Goal: Task Accomplishment & Management: Use online tool/utility

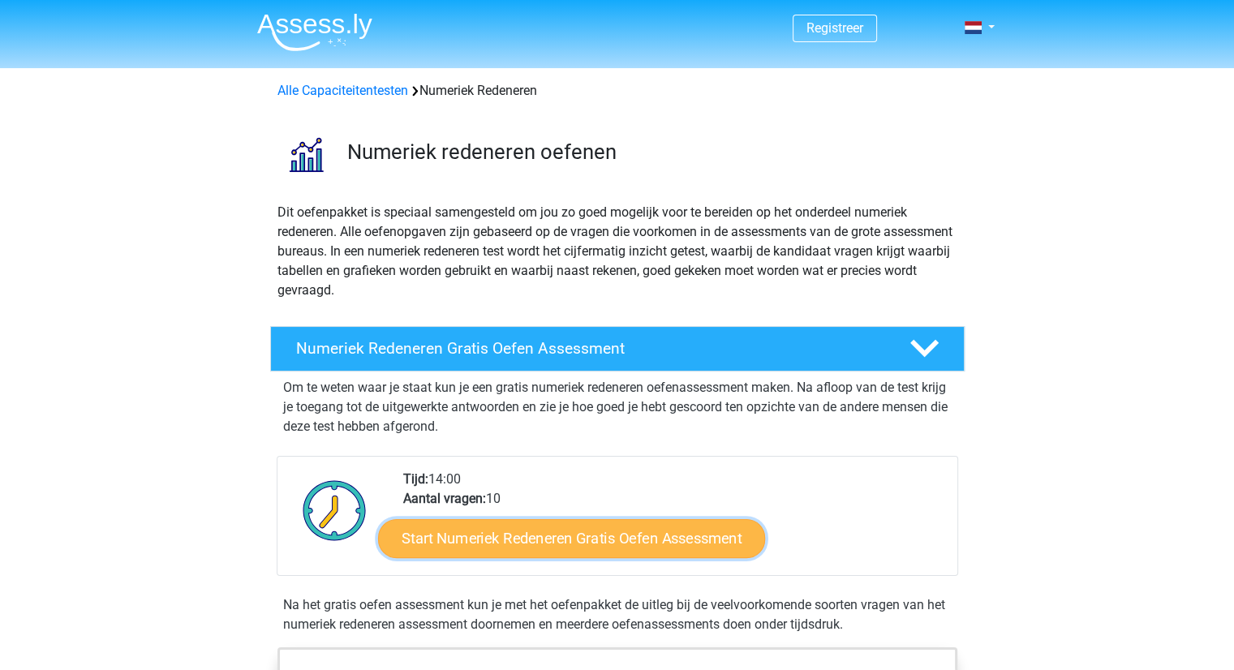
click at [545, 536] on link "Start Numeriek Redeneren Gratis Oefen Assessment" at bounding box center [571, 537] width 387 height 39
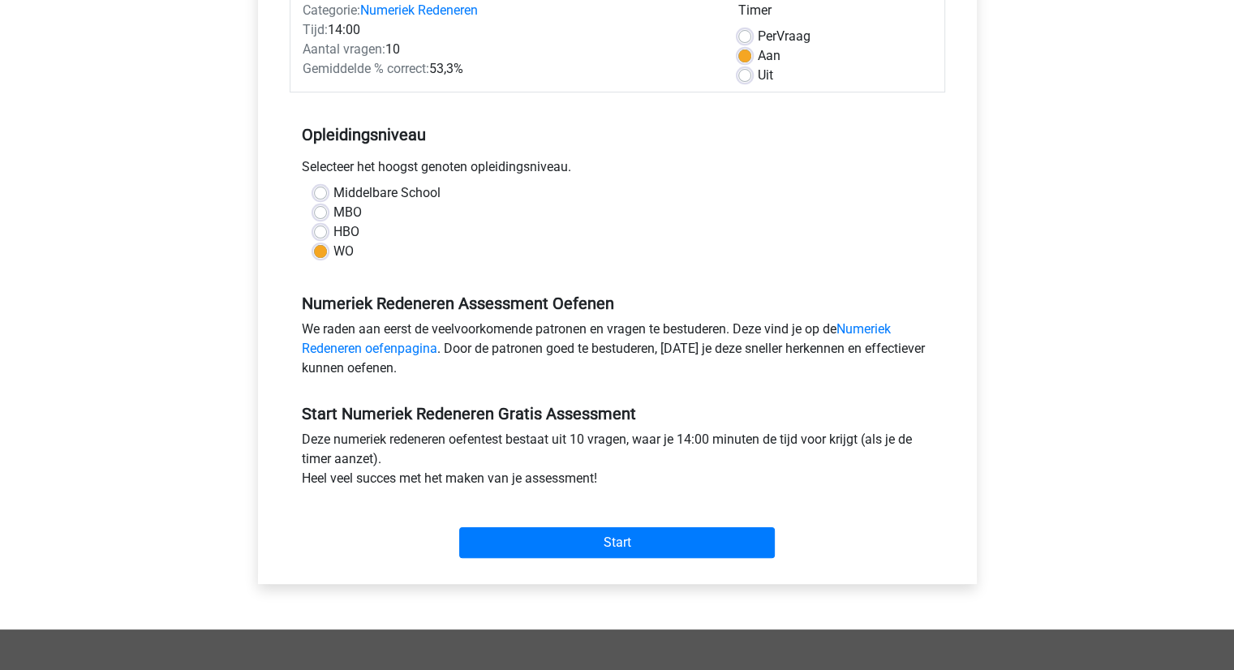
scroll to position [325, 0]
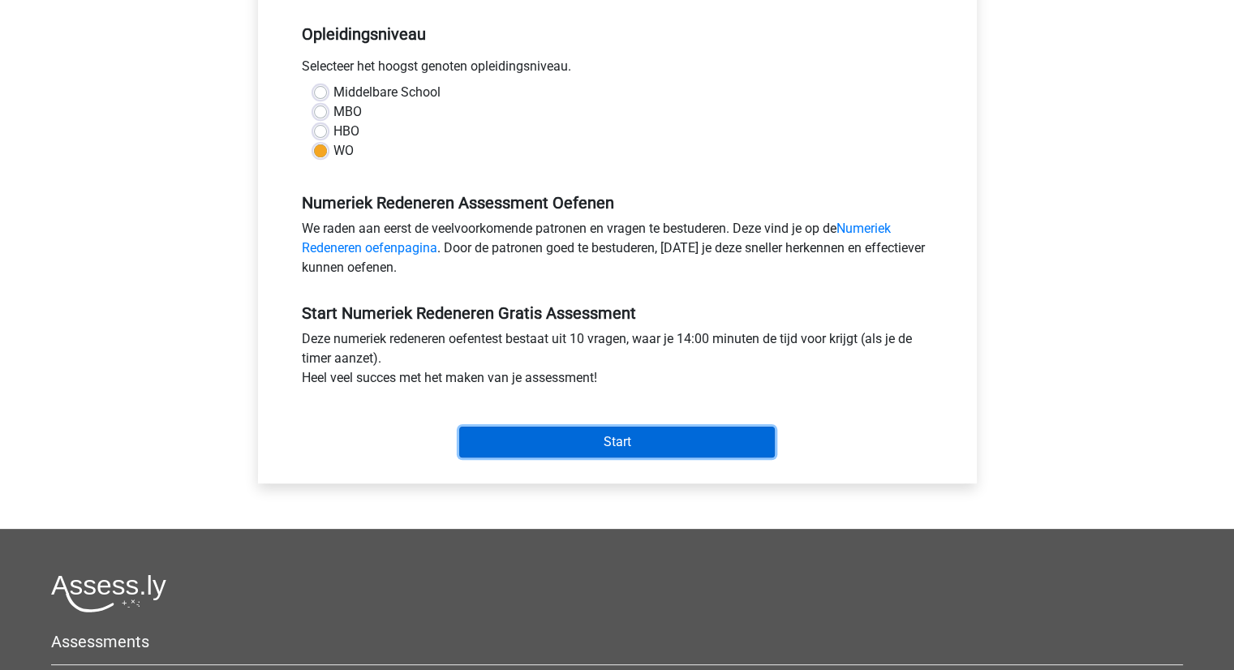
click at [600, 436] on input "Start" at bounding box center [617, 442] width 316 height 31
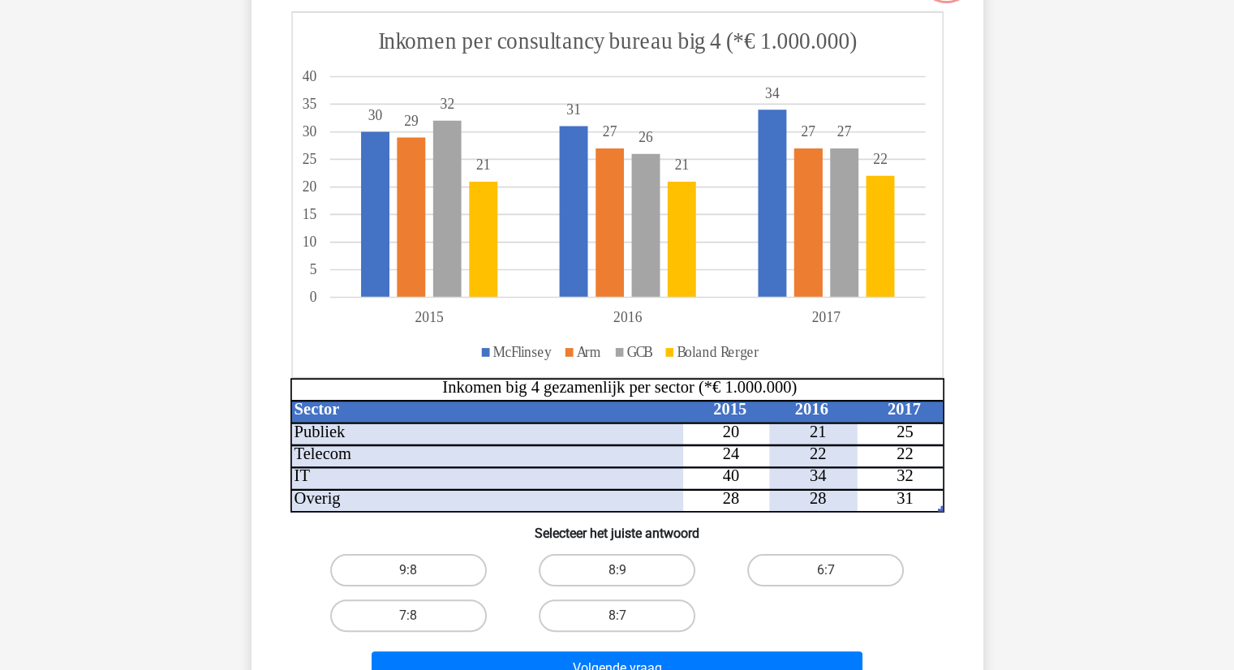
scroll to position [178, 0]
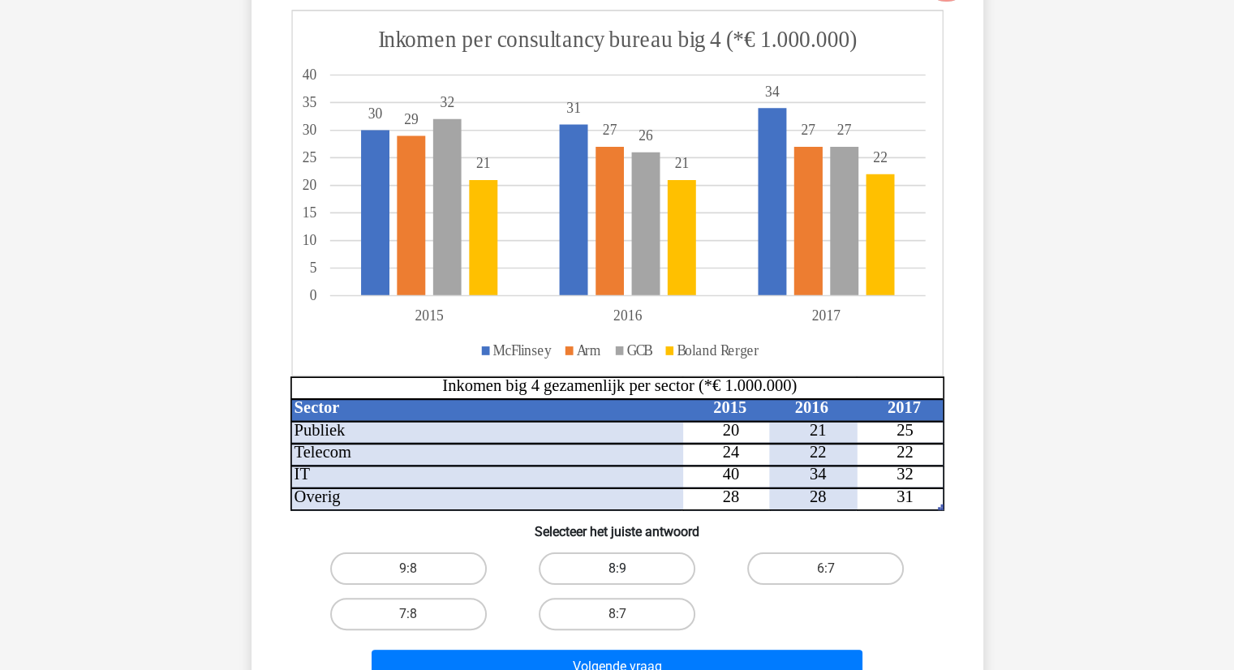
click at [618, 565] on label "8:9" at bounding box center [617, 569] width 157 height 32
click at [618, 569] on input "8:9" at bounding box center [622, 574] width 11 height 11
radio input "true"
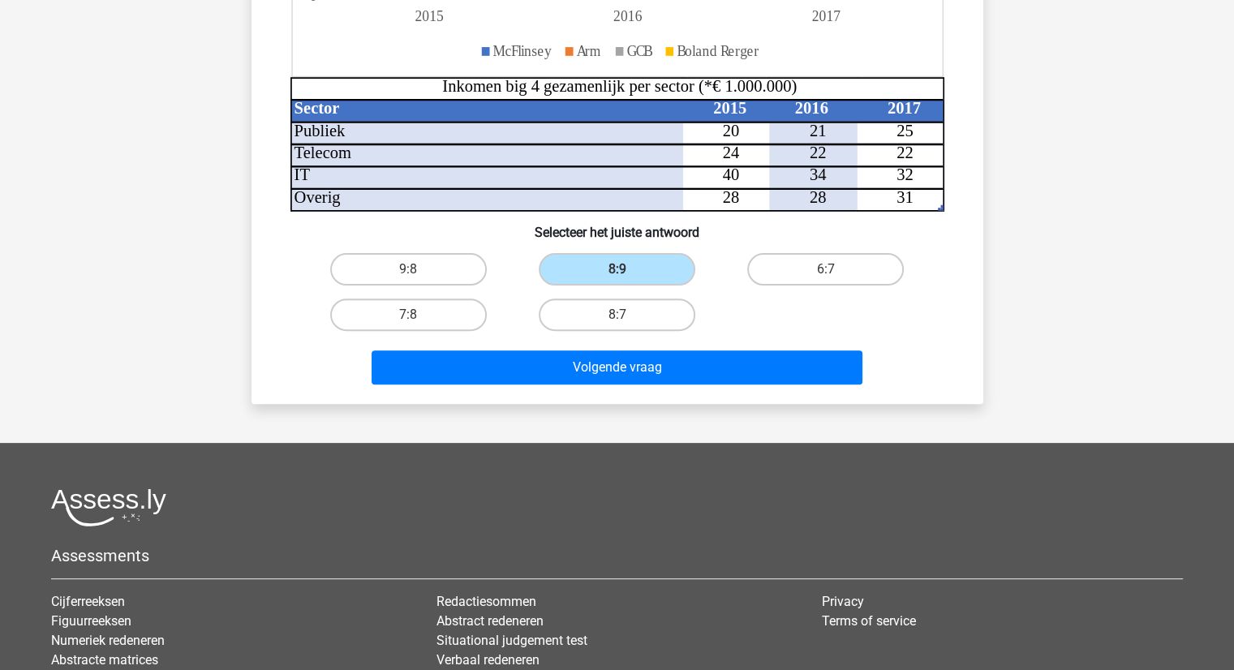
scroll to position [503, 0]
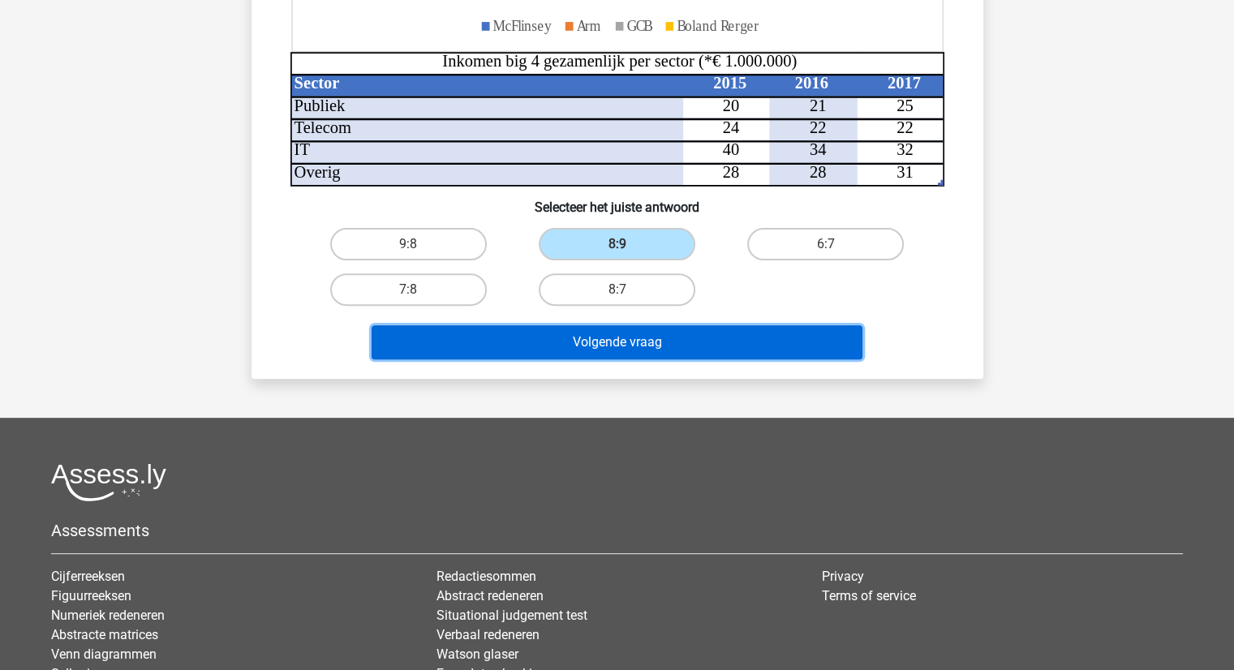
click at [636, 338] on button "Volgende vraag" at bounding box center [617, 342] width 491 height 34
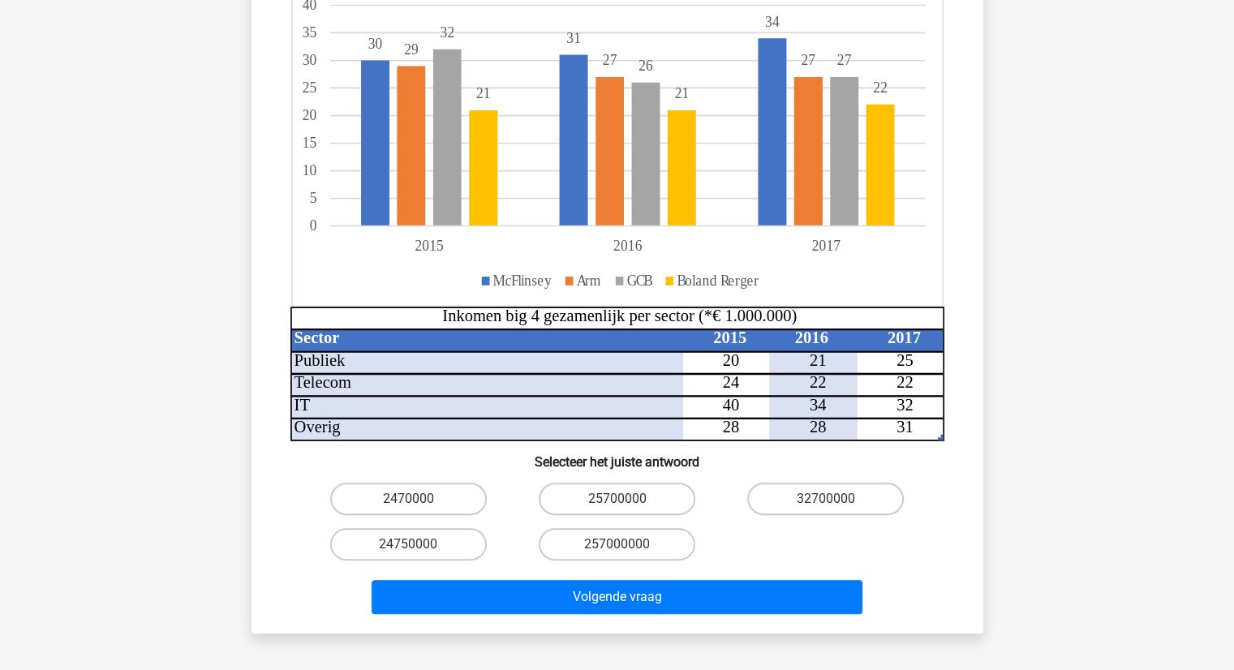
scroll to position [325, 0]
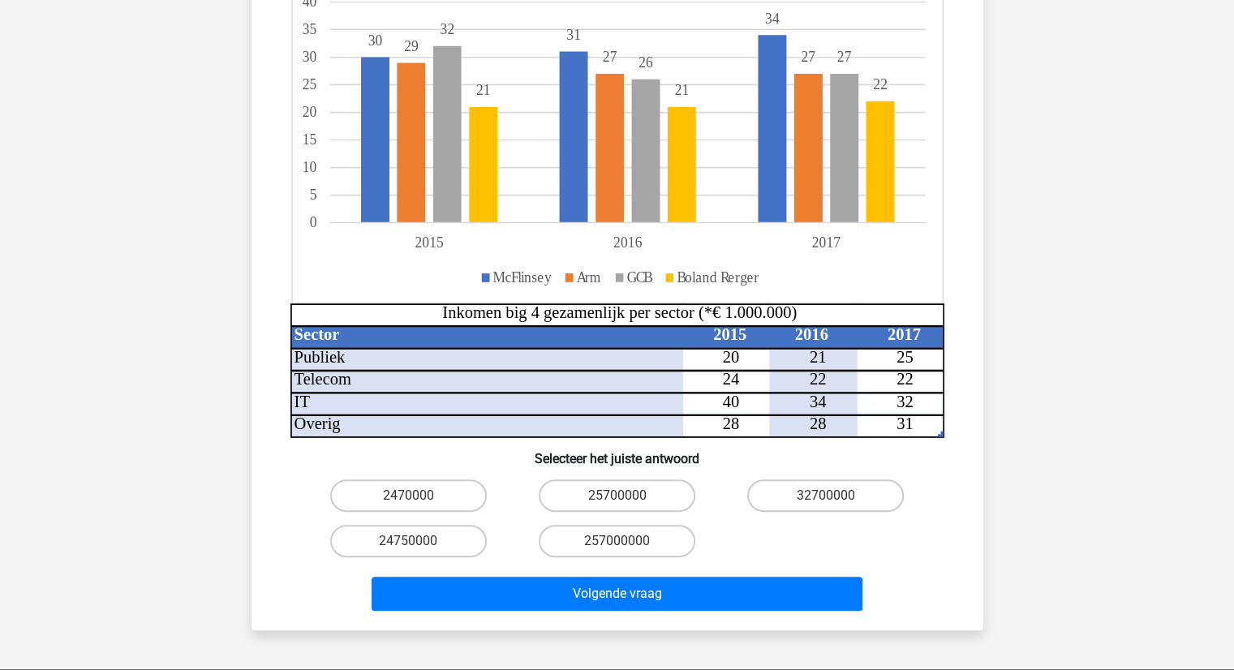
drag, startPoint x: 776, startPoint y: 474, endPoint x: 759, endPoint y: 514, distance: 43.3
click at [777, 479] on label "32700000" at bounding box center [825, 495] width 157 height 32
click at [826, 496] on input "32700000" at bounding box center [831, 501] width 11 height 11
radio input "true"
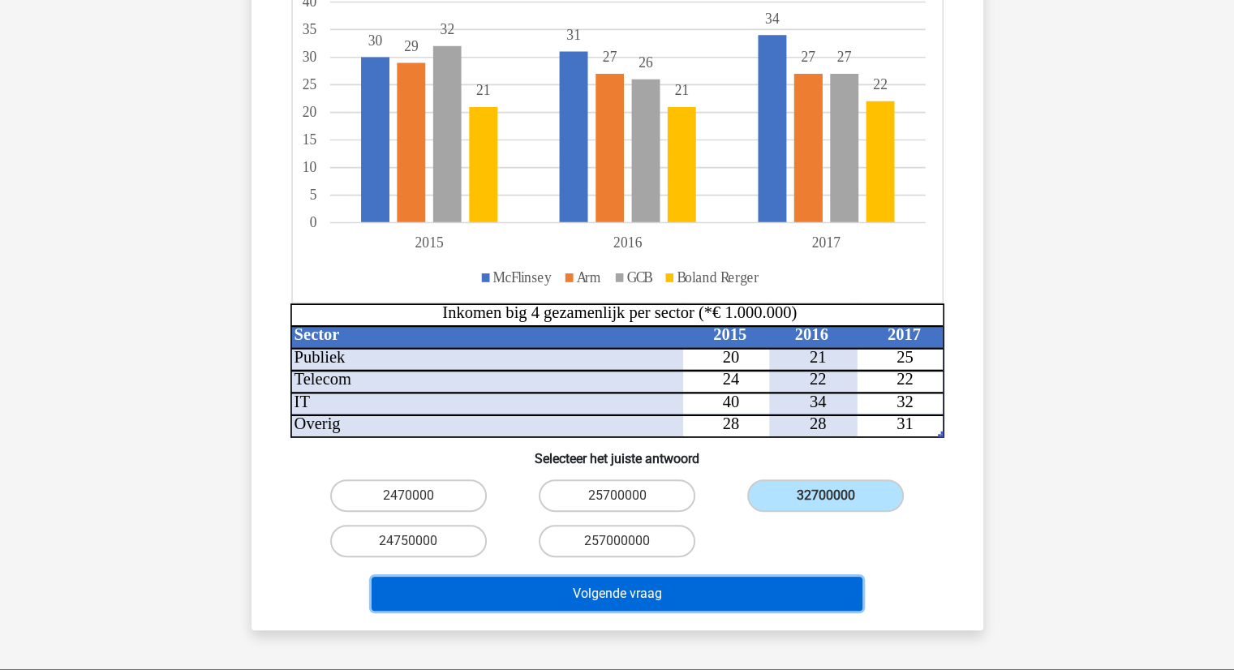
click at [647, 577] on button "Volgende vraag" at bounding box center [617, 594] width 491 height 34
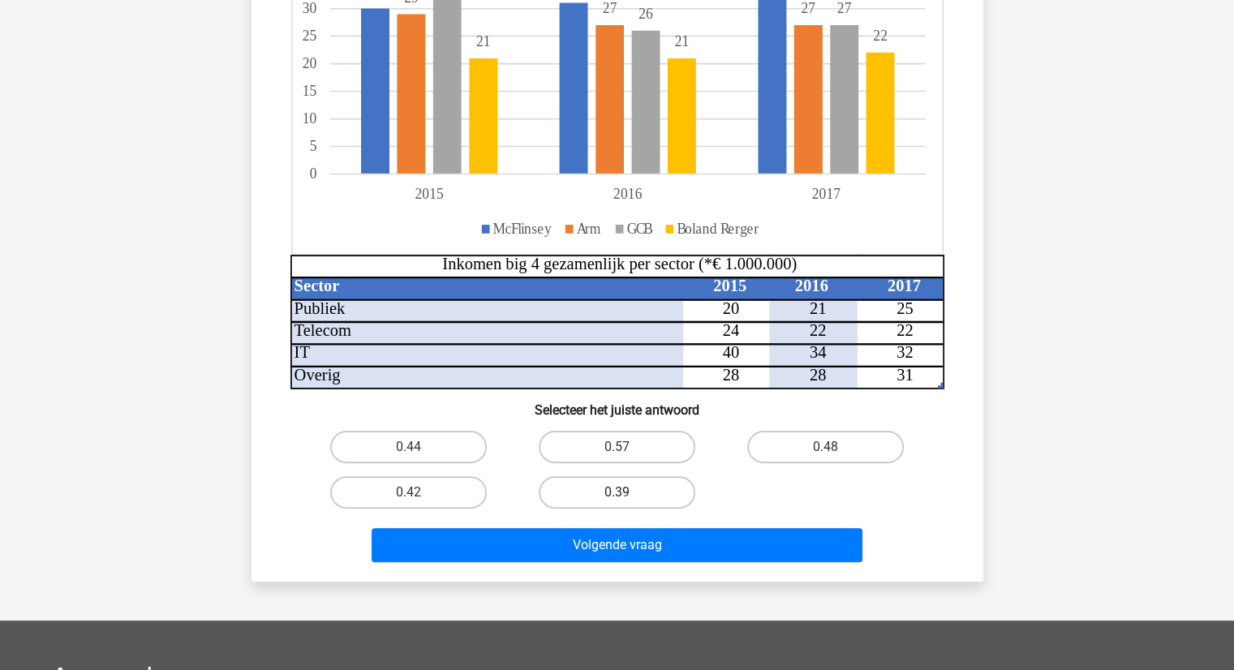
click at [588, 501] on label "0.39" at bounding box center [617, 492] width 157 height 32
click at [617, 501] on input "0.39" at bounding box center [622, 497] width 11 height 11
radio input "true"
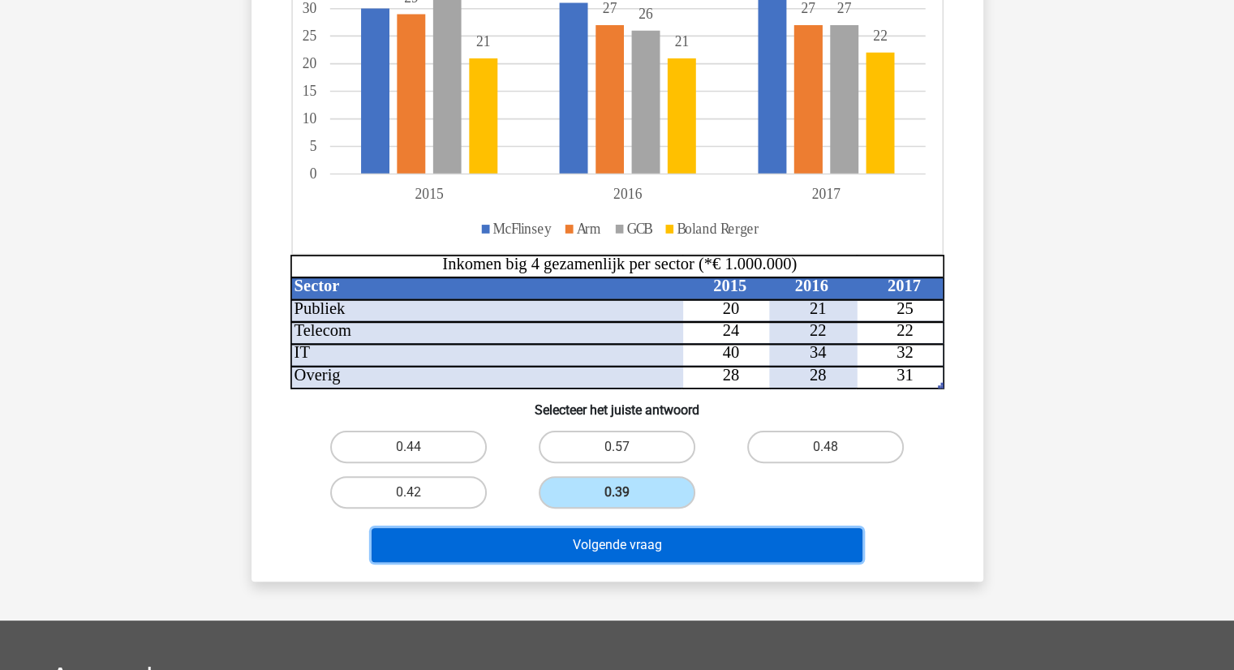
click at [627, 544] on button "Volgende vraag" at bounding box center [617, 545] width 491 height 34
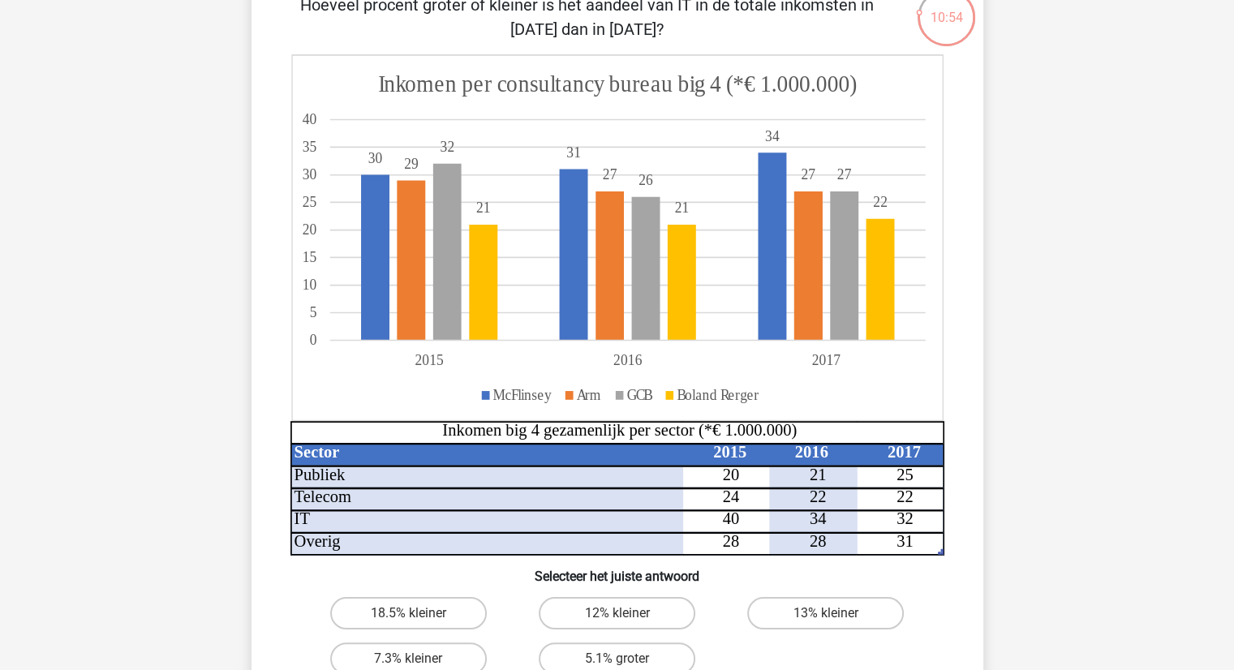
scroll to position [162, 0]
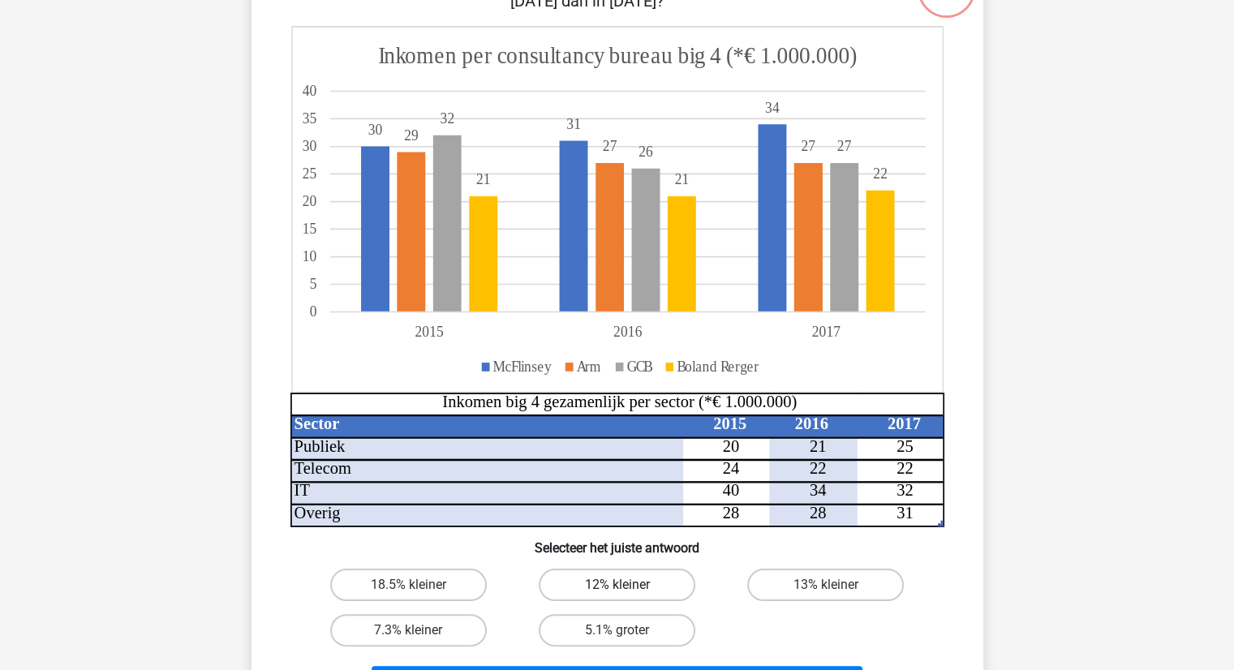
click at [630, 589] on label "12% kleiner" at bounding box center [617, 585] width 157 height 32
click at [627, 589] on input "12% kleiner" at bounding box center [622, 590] width 11 height 11
radio input "true"
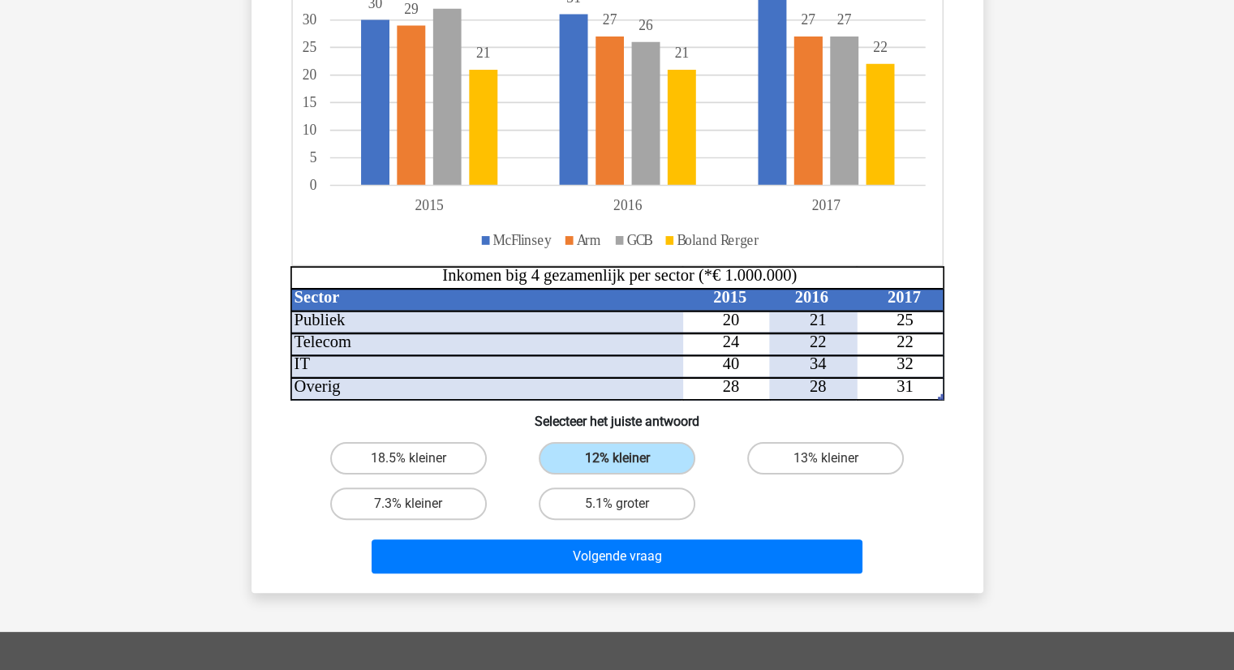
scroll to position [487, 0]
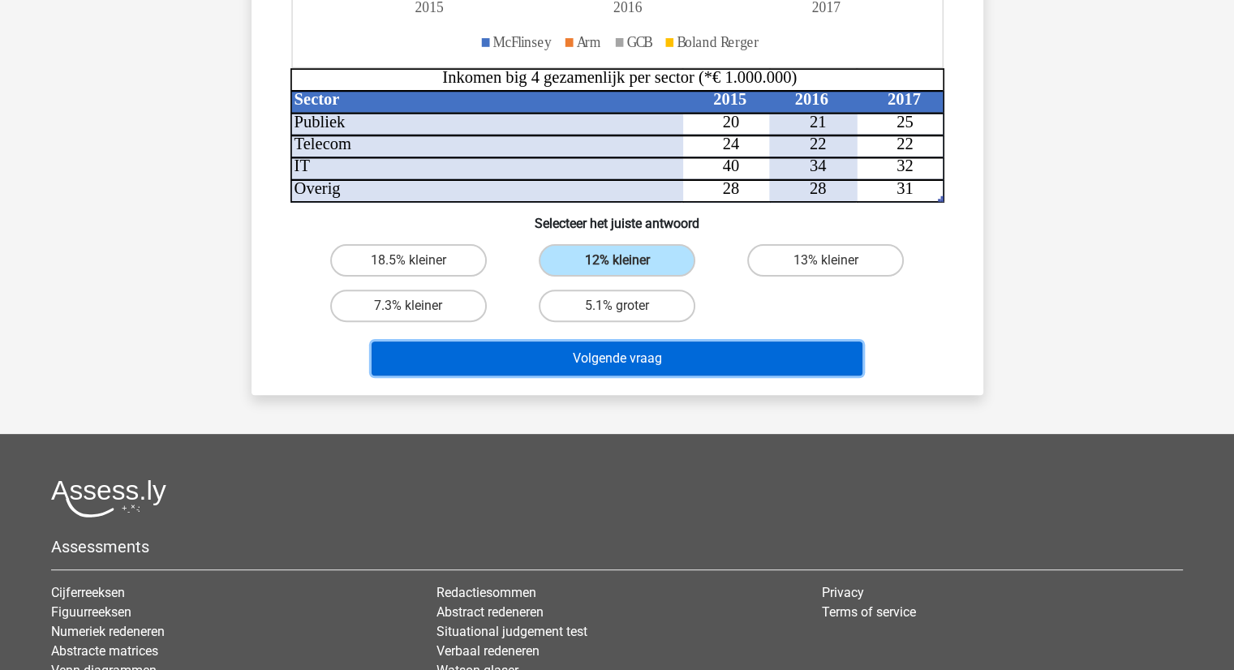
click at [605, 359] on button "Volgende vraag" at bounding box center [617, 359] width 491 height 34
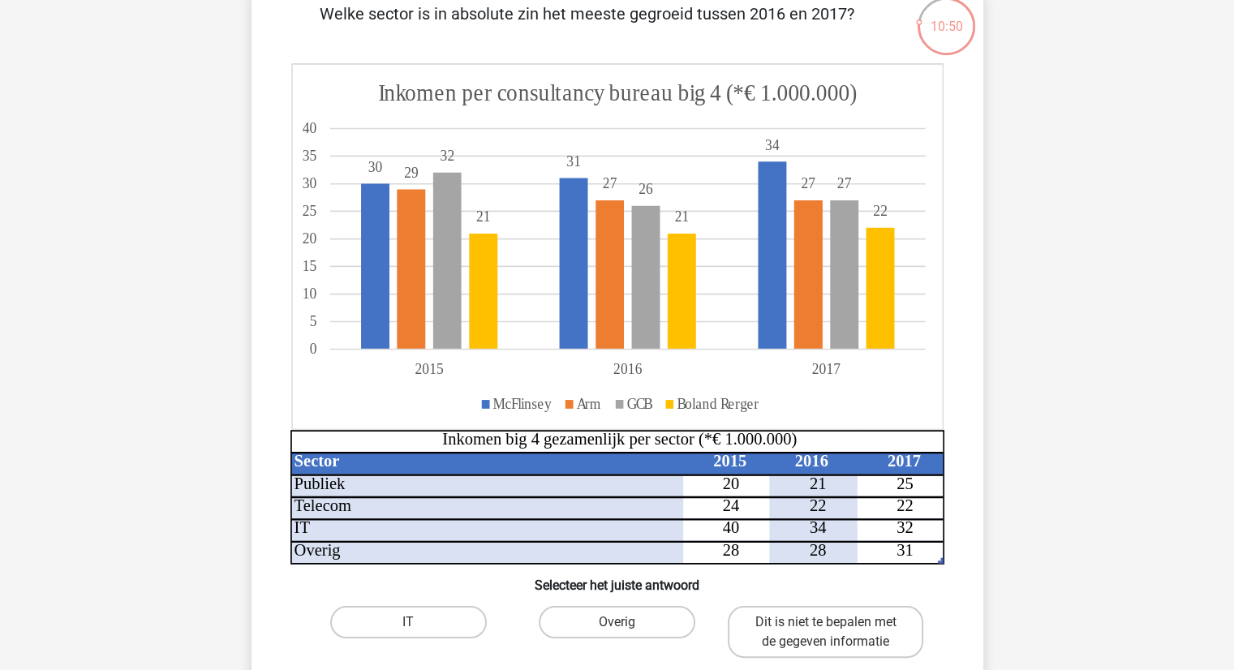
scroll to position [162, 0]
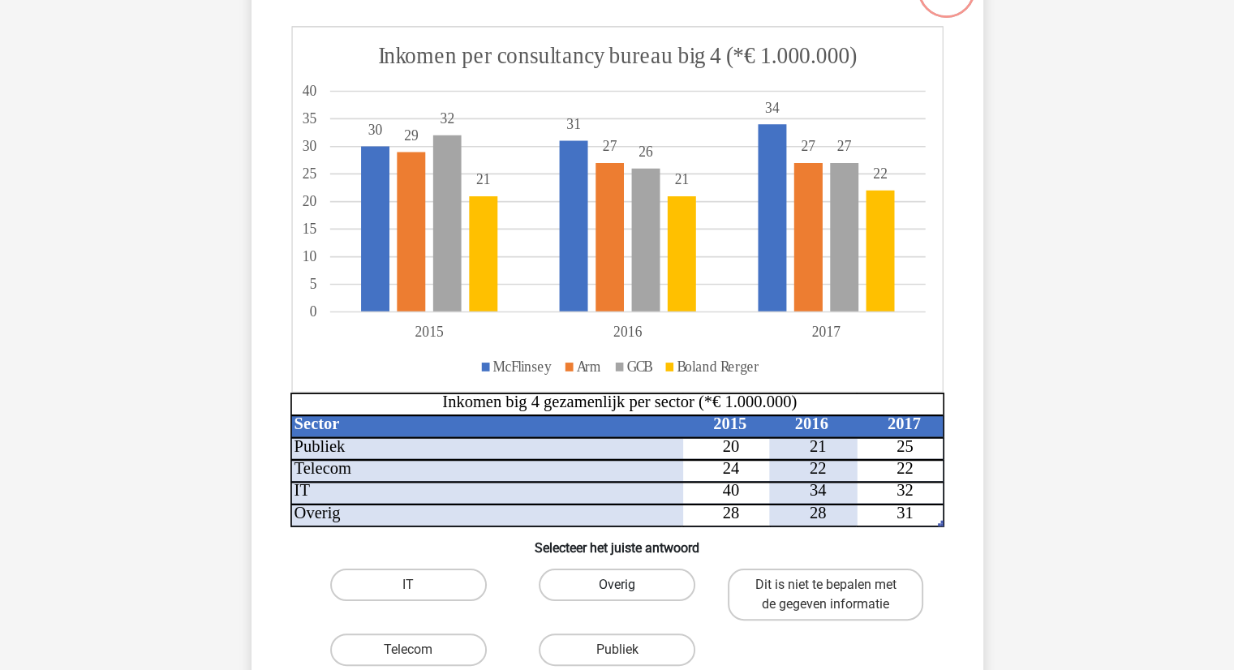
click at [635, 578] on label "Overig" at bounding box center [617, 585] width 157 height 32
click at [627, 585] on input "Overig" at bounding box center [622, 590] width 11 height 11
radio input "true"
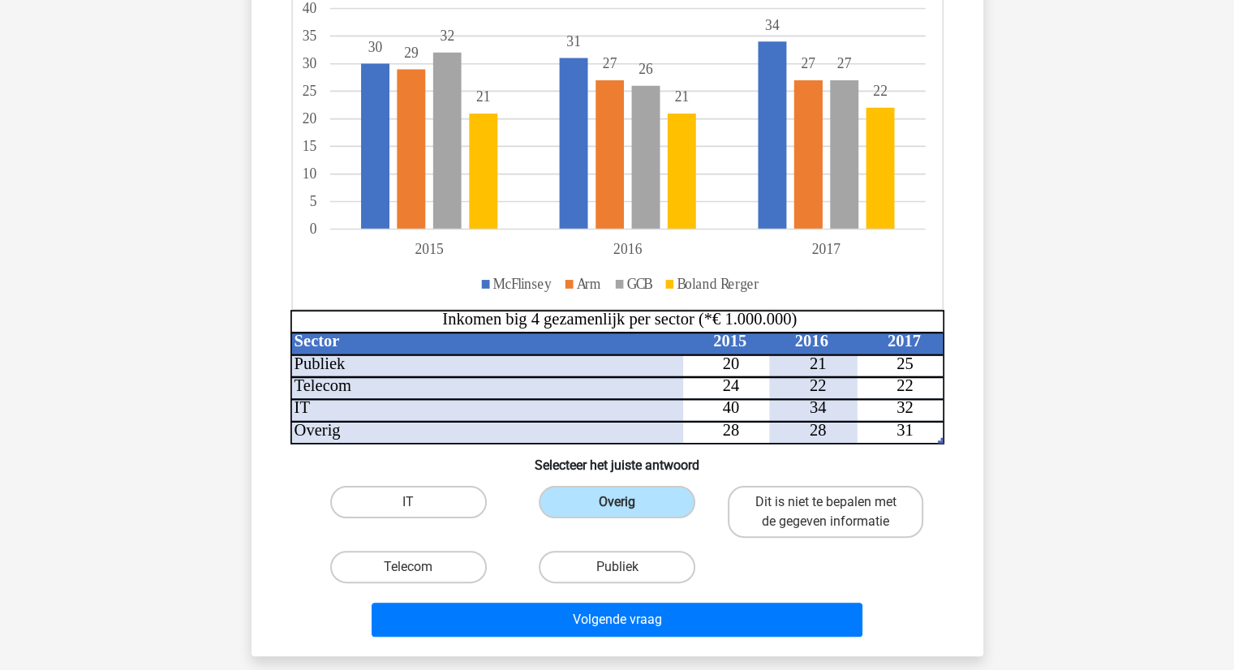
scroll to position [325, 0]
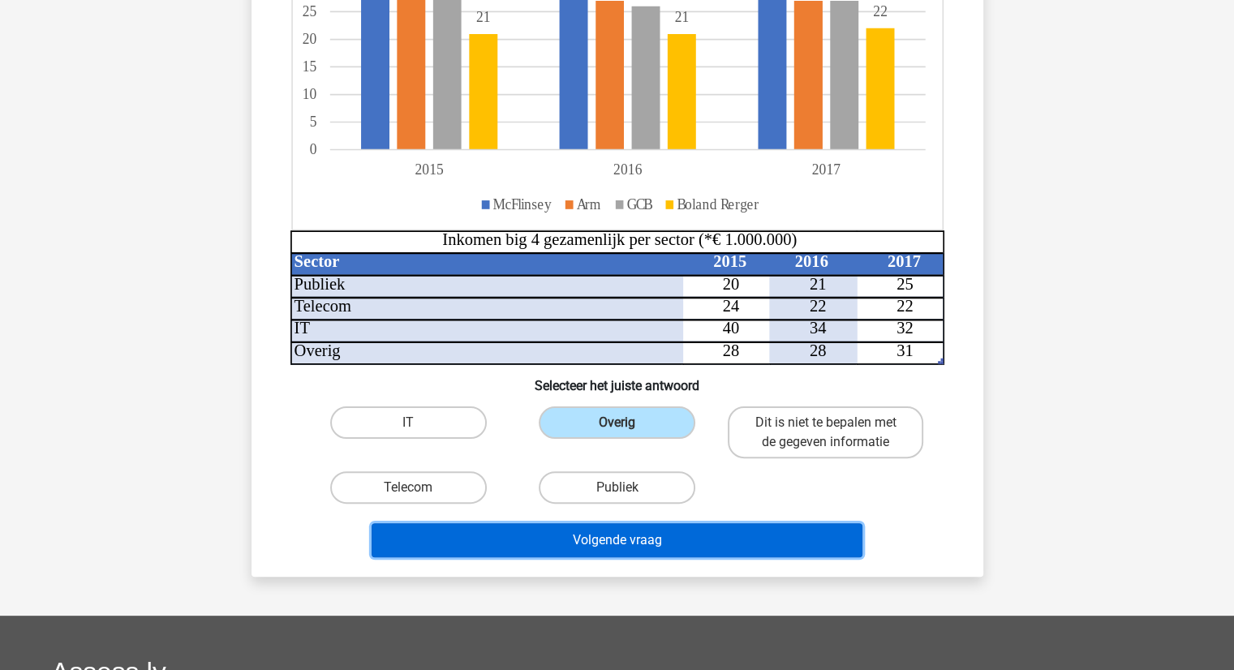
click at [639, 543] on button "Volgende vraag" at bounding box center [617, 540] width 491 height 34
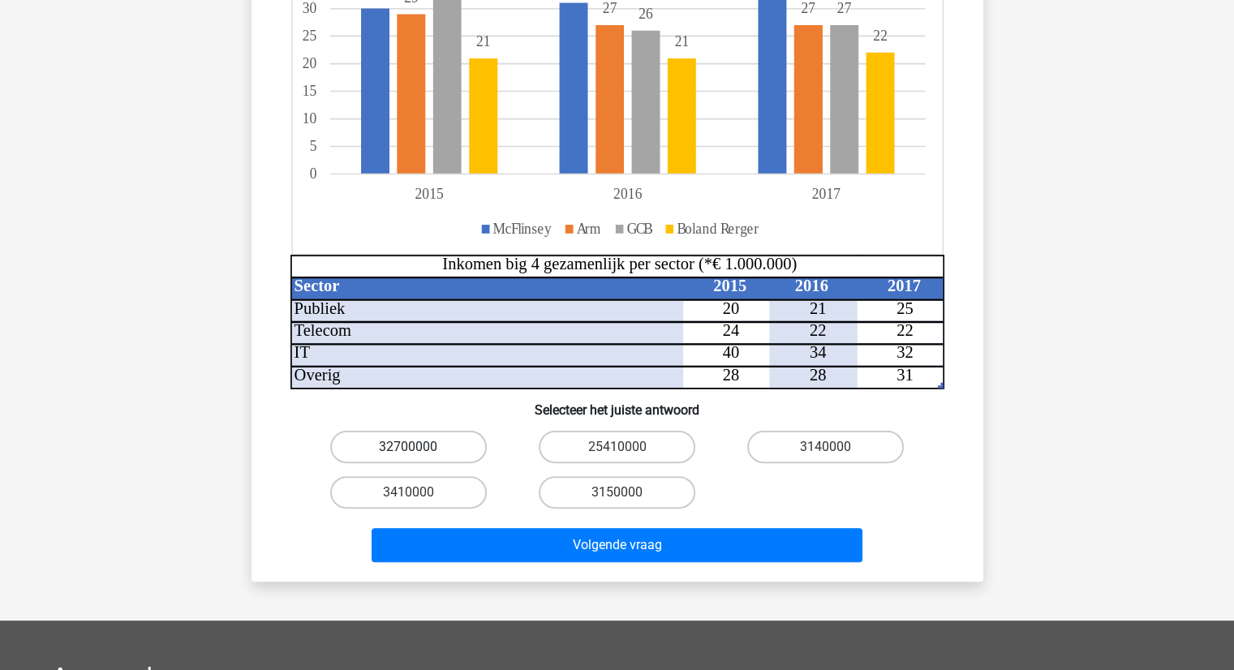
click at [447, 439] on label "32700000" at bounding box center [408, 447] width 157 height 32
click at [419, 447] on input "32700000" at bounding box center [413, 452] width 11 height 11
radio input "true"
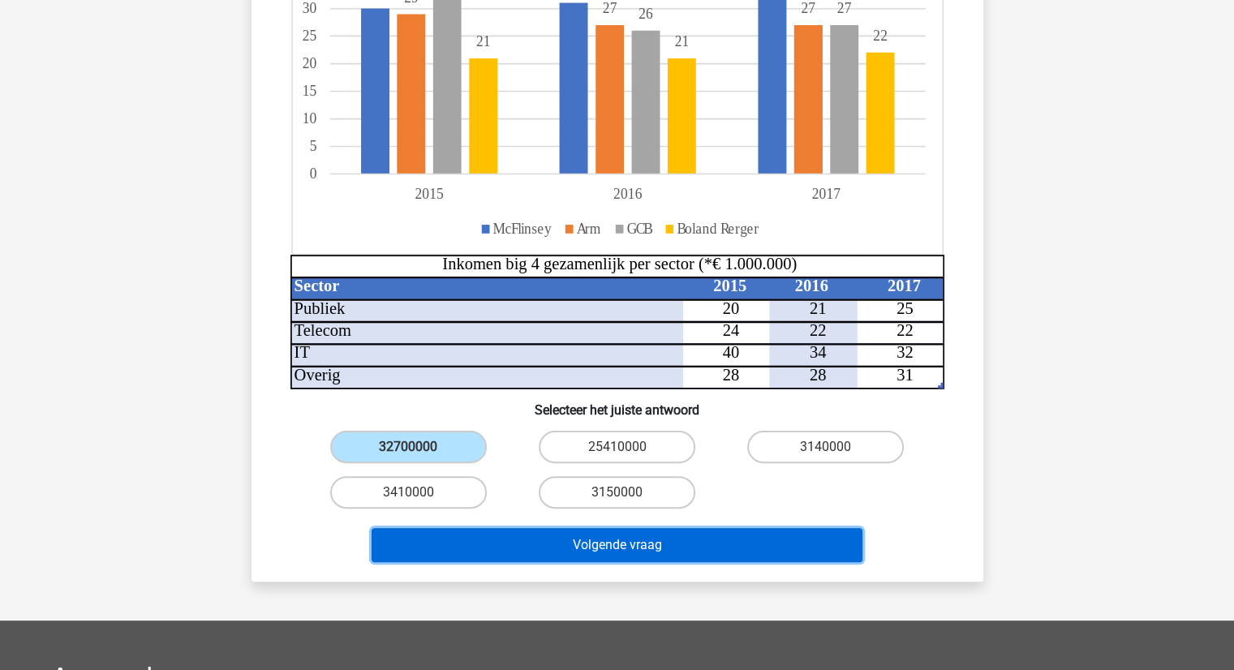
click at [626, 553] on button "Volgende vraag" at bounding box center [617, 545] width 491 height 34
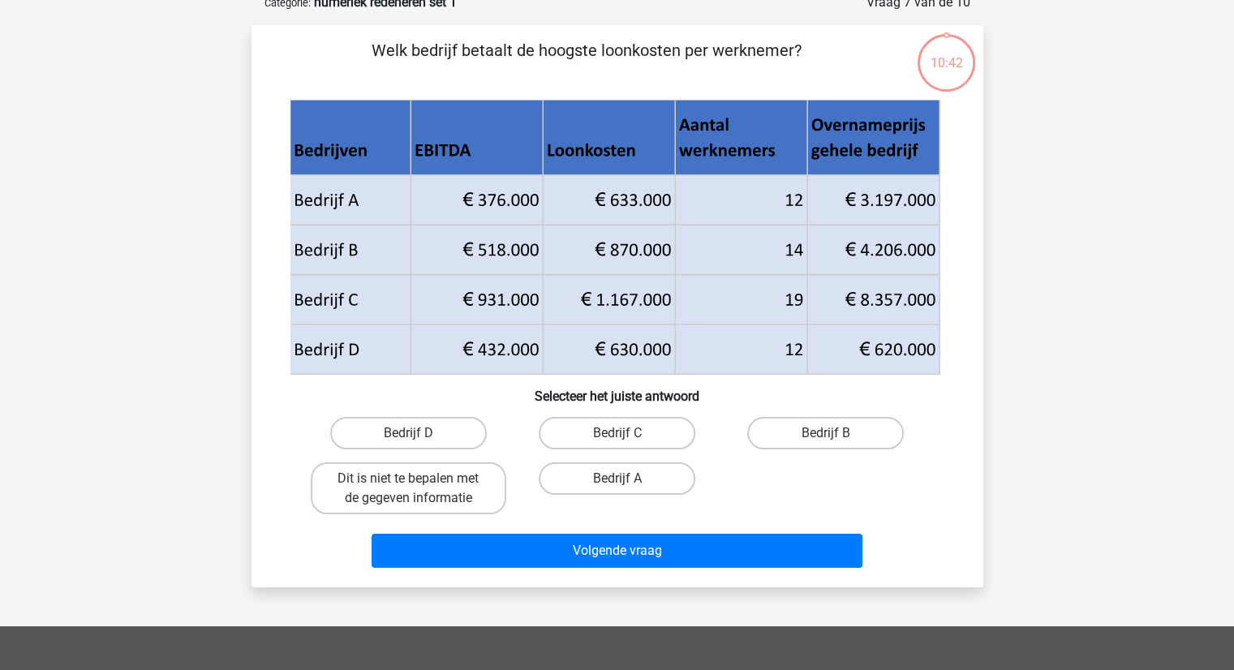
scroll to position [81, 0]
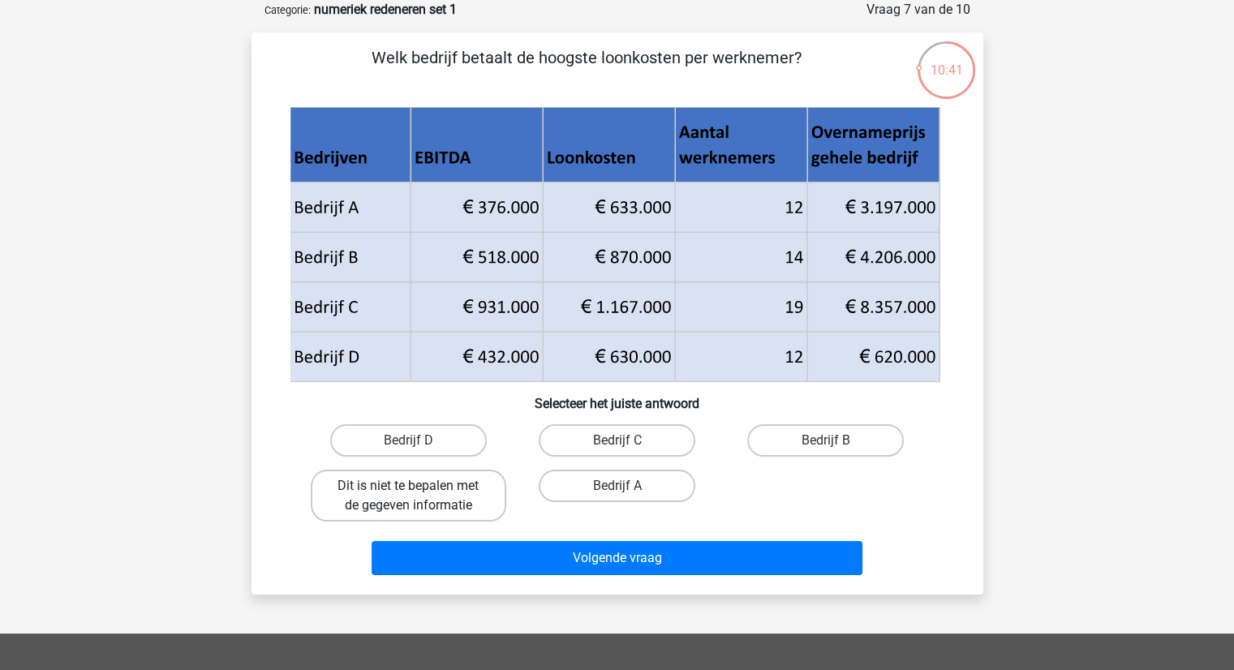
drag, startPoint x: 474, startPoint y: 488, endPoint x: 559, endPoint y: 535, distance: 97.7
click at [474, 488] on label "Dit is niet te bepalen met de gegeven informatie" at bounding box center [409, 496] width 196 height 52
click at [419, 488] on input "Dit is niet te bepalen met de gegeven informatie" at bounding box center [413, 491] width 11 height 11
radio input "true"
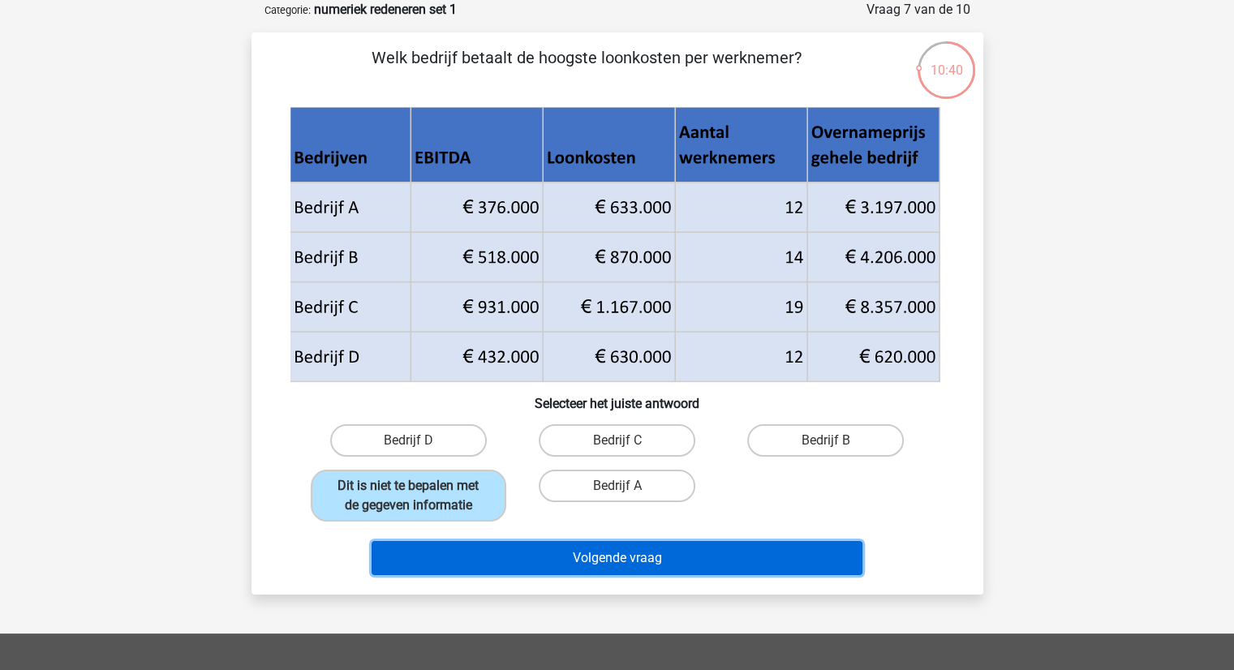
click at [602, 561] on button "Volgende vraag" at bounding box center [617, 558] width 491 height 34
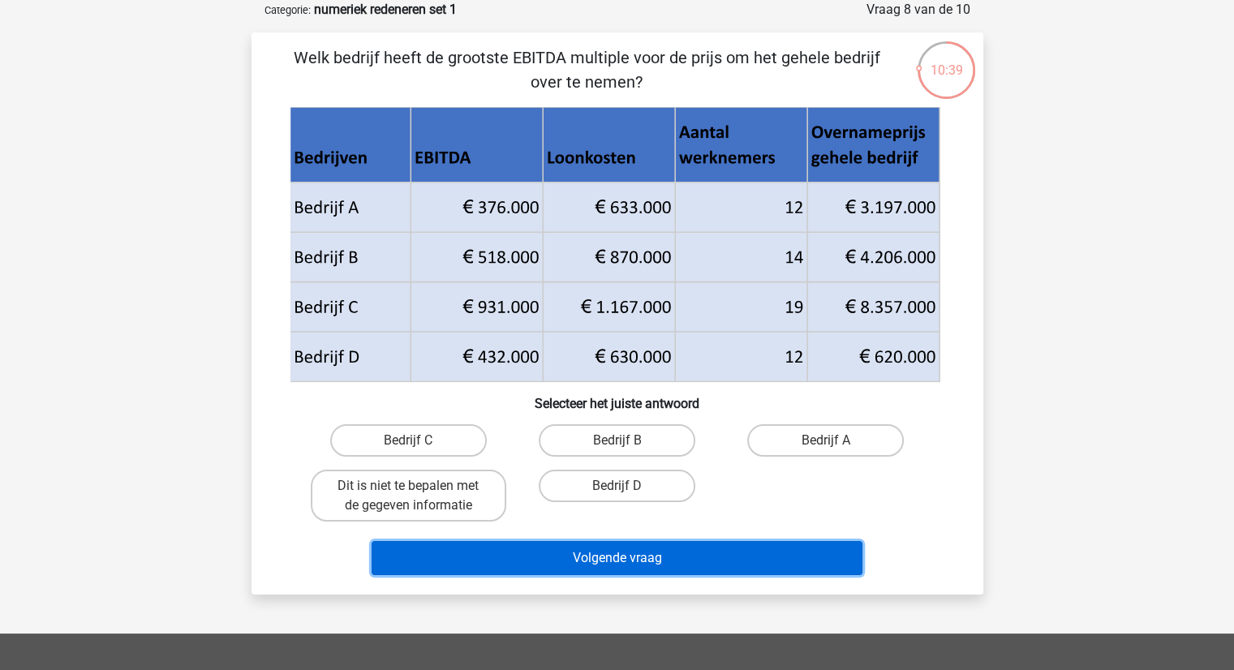
click at [622, 553] on button "Volgende vraag" at bounding box center [617, 558] width 491 height 34
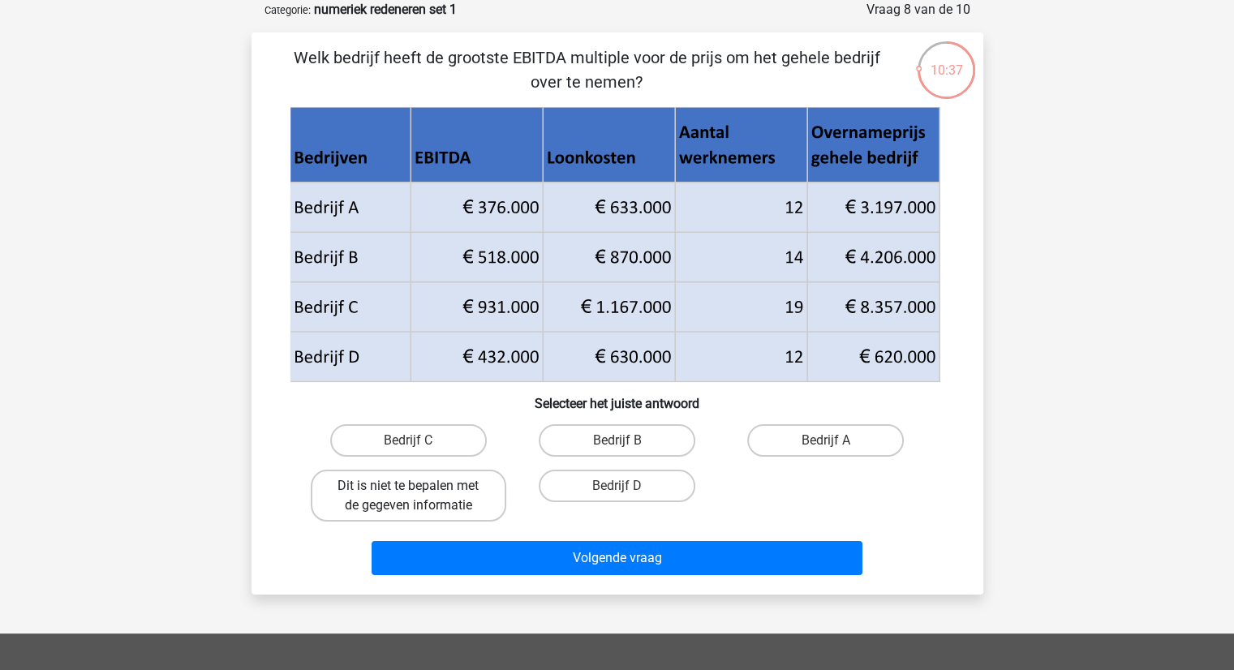
click at [454, 488] on label "Dit is niet te bepalen met de gegeven informatie" at bounding box center [409, 496] width 196 height 52
click at [419, 488] on input "Dit is niet te bepalen met de gegeven informatie" at bounding box center [413, 491] width 11 height 11
radio input "true"
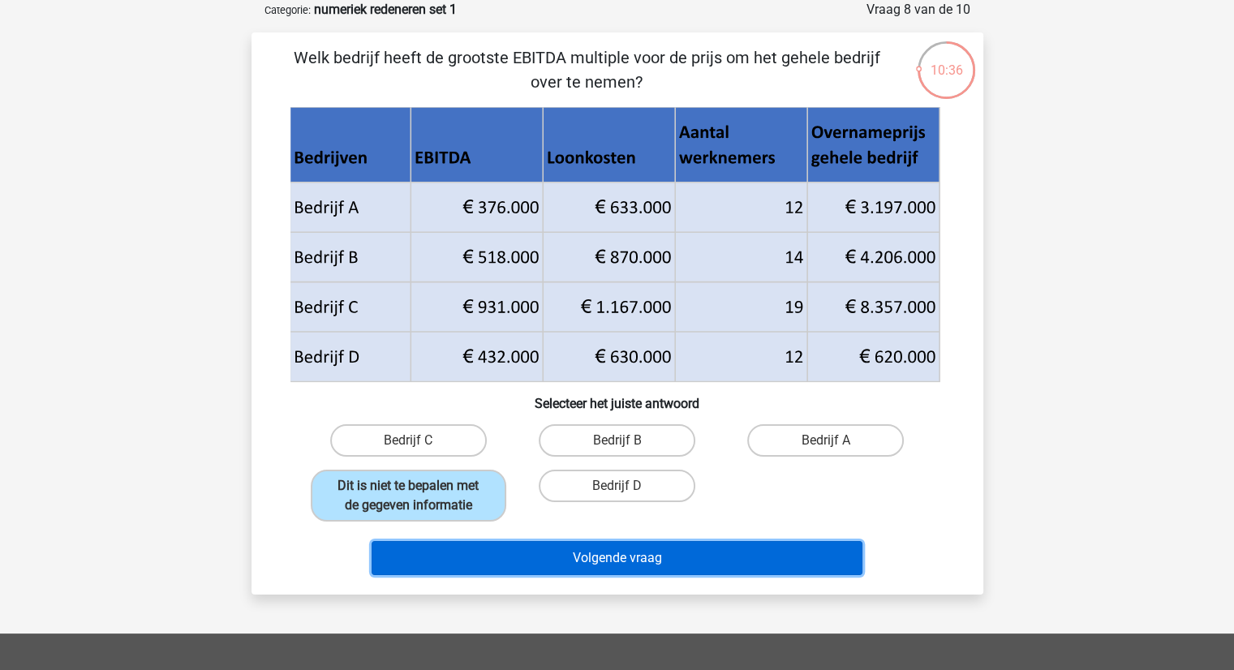
click at [630, 561] on button "Volgende vraag" at bounding box center [617, 558] width 491 height 34
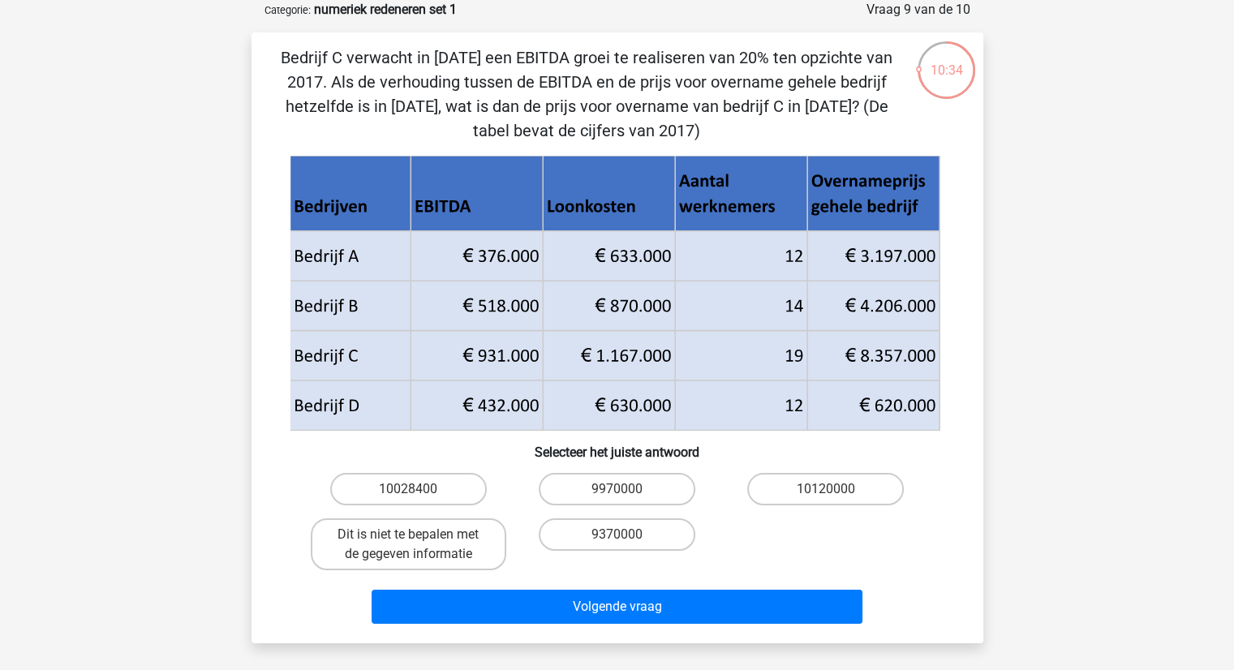
drag, startPoint x: 818, startPoint y: 485, endPoint x: 797, endPoint y: 512, distance: 34.1
click at [818, 485] on label "10120000" at bounding box center [825, 489] width 157 height 32
click at [826, 489] on input "10120000" at bounding box center [831, 494] width 11 height 11
radio input "true"
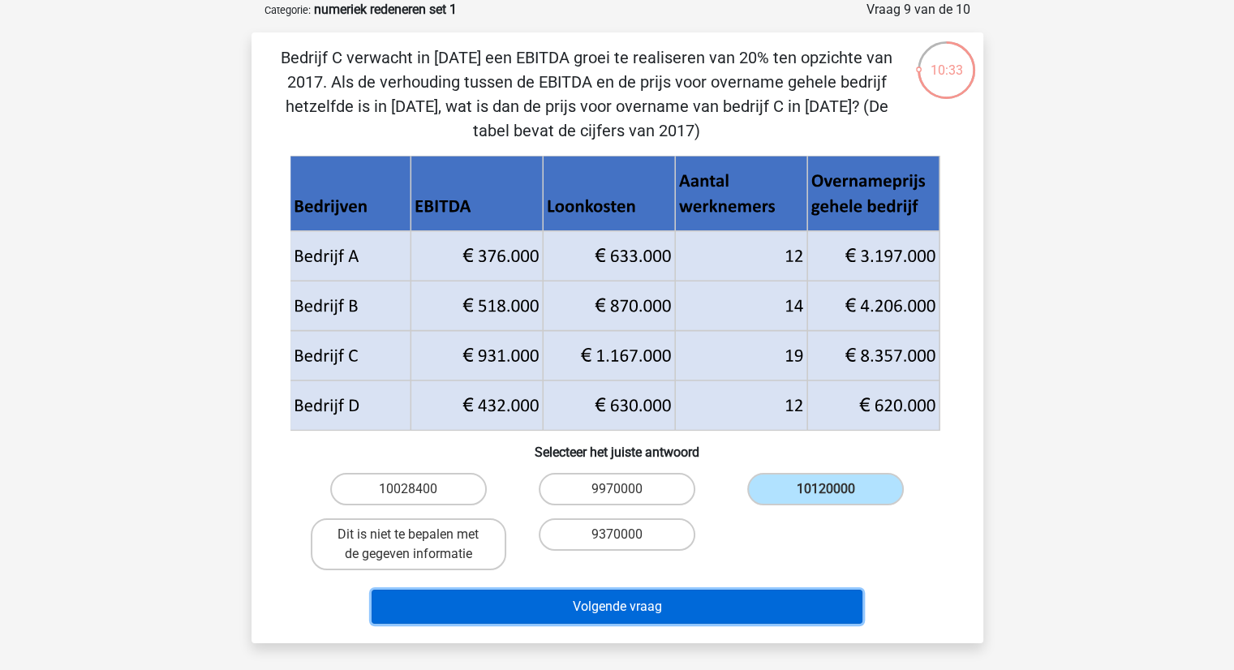
click at [678, 598] on button "Volgende vraag" at bounding box center [617, 607] width 491 height 34
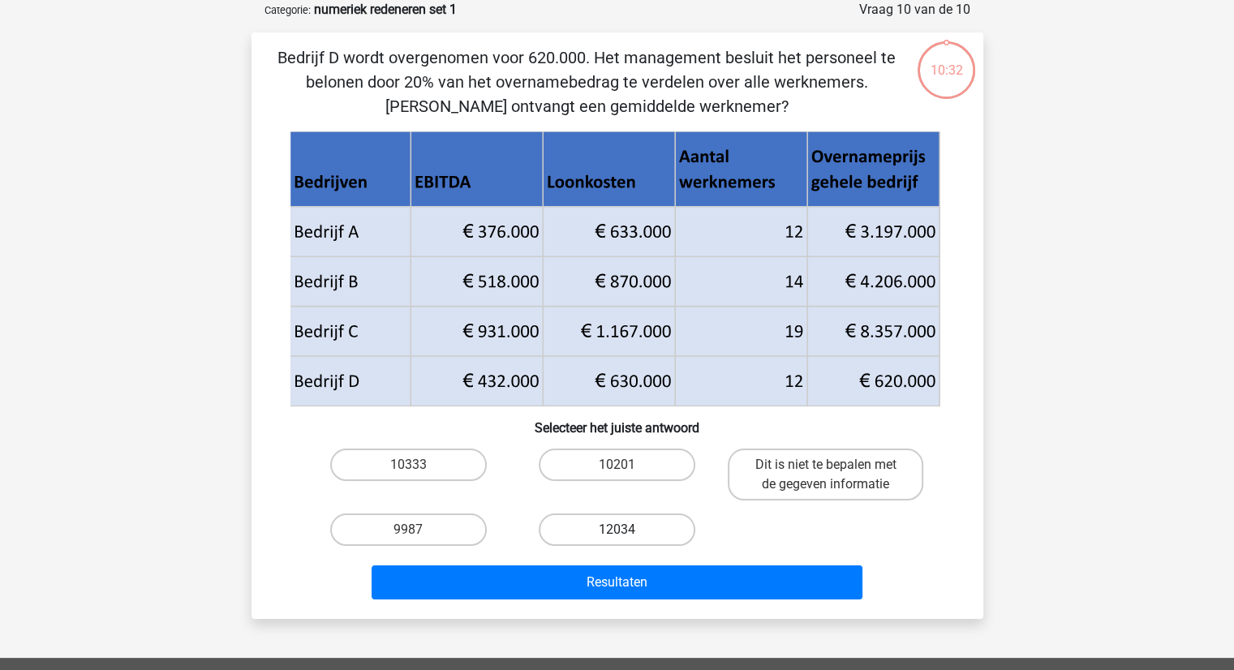
click at [591, 527] on label "12034" at bounding box center [617, 530] width 157 height 32
click at [617, 530] on input "12034" at bounding box center [622, 535] width 11 height 11
radio input "true"
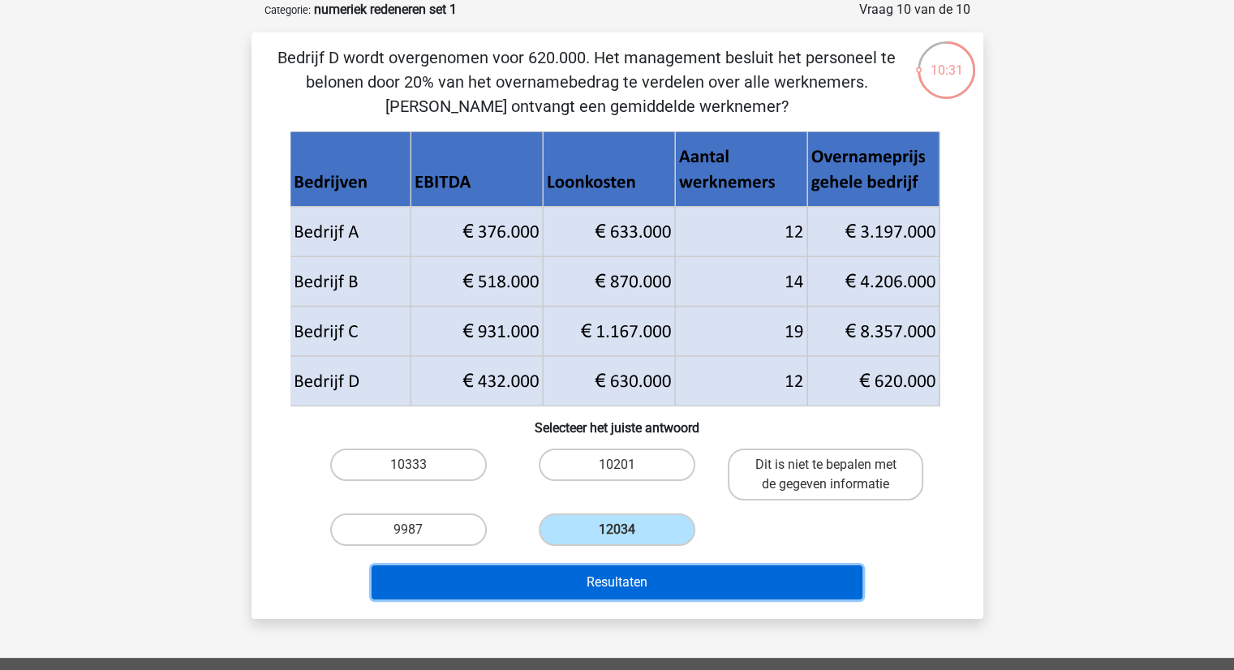
click at [639, 571] on button "Resultaten" at bounding box center [617, 582] width 491 height 34
